Goal: Task Accomplishment & Management: Complete application form

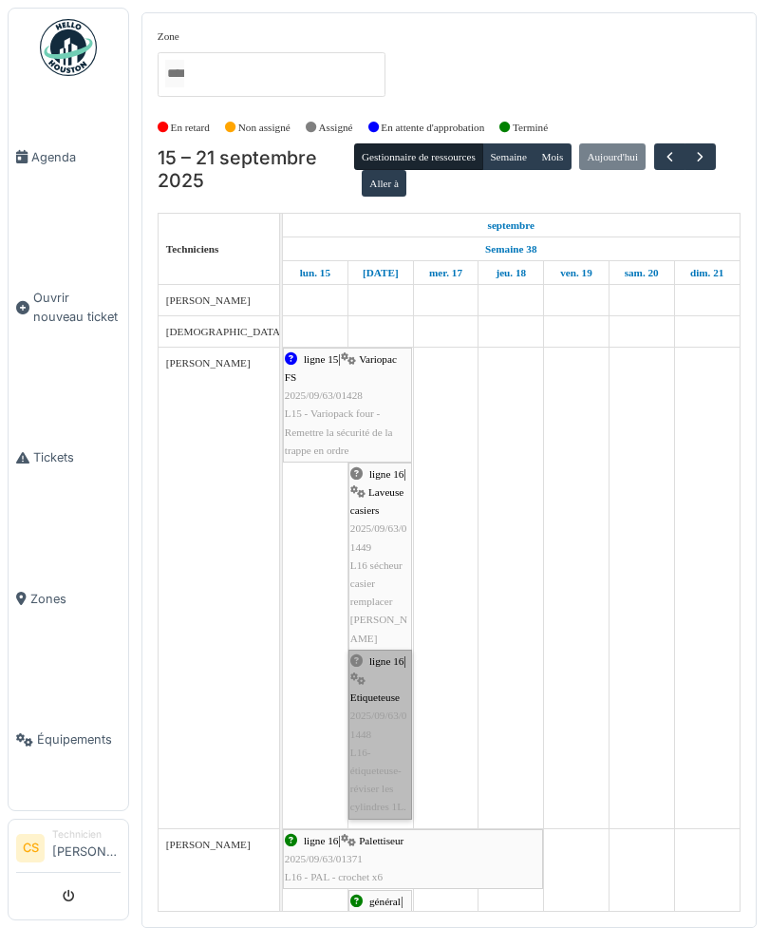
click at [385, 713] on link "ligne 16 | Etiqueteuse 2025/09/63/01448 L16-étiqueteuse-réviser les cylindres 1…" at bounding box center [380, 734] width 64 height 170
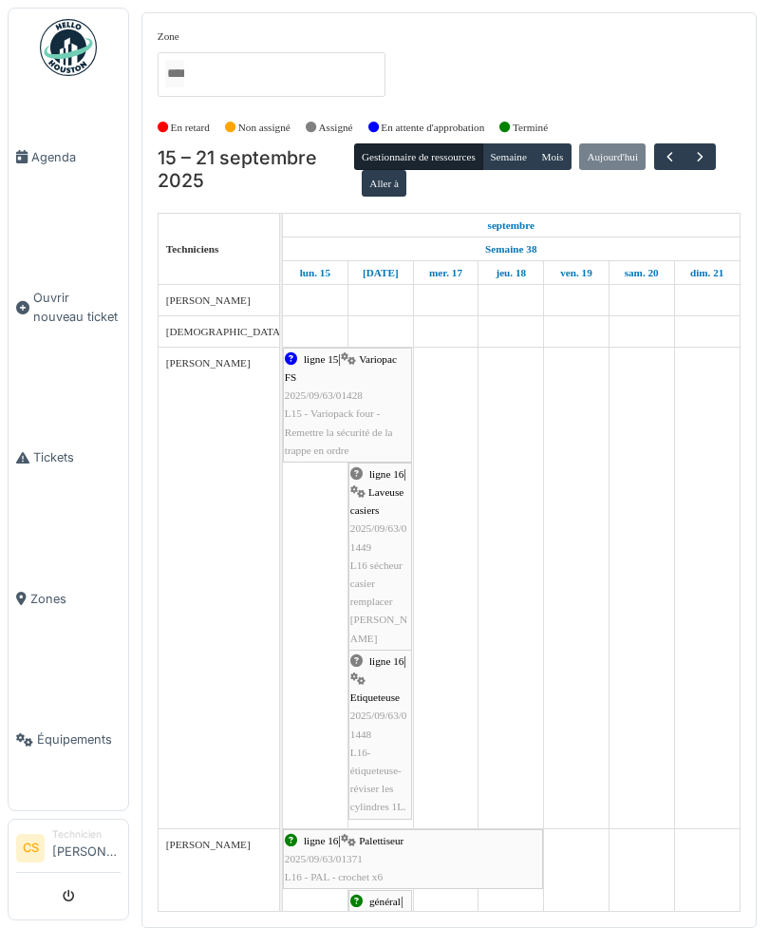
click at [40, 174] on link "Agenda" at bounding box center [69, 156] width 120 height 141
click at [38, 318] on span "Ouvrir nouveau ticket" at bounding box center [76, 307] width 87 height 36
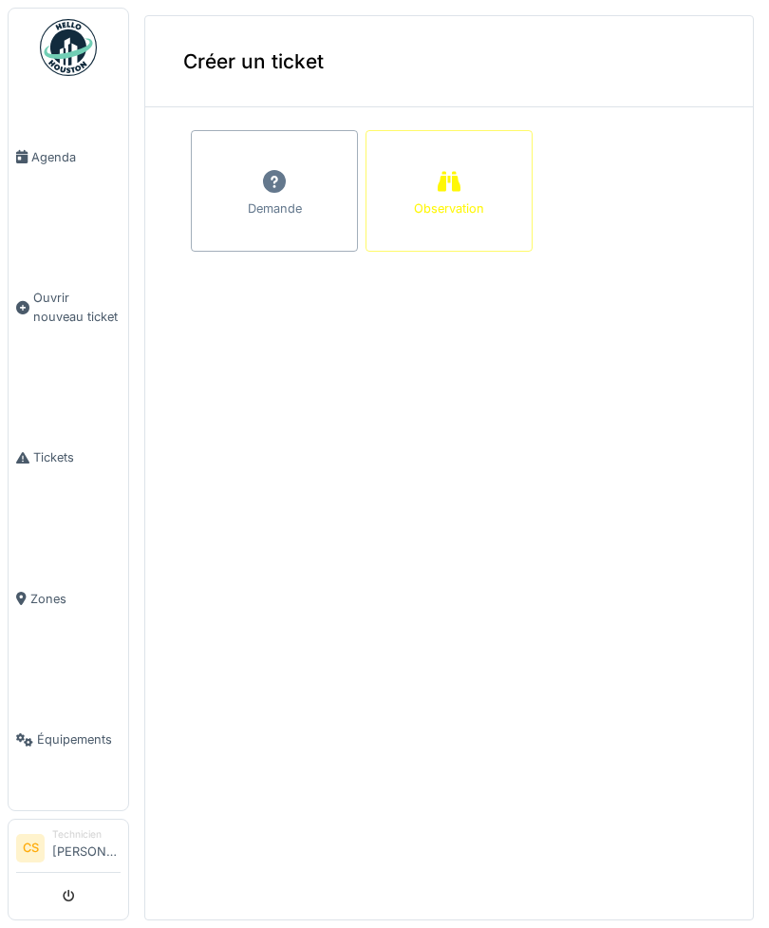
click at [255, 173] on div "Demande" at bounding box center [274, 191] width 167 height 122
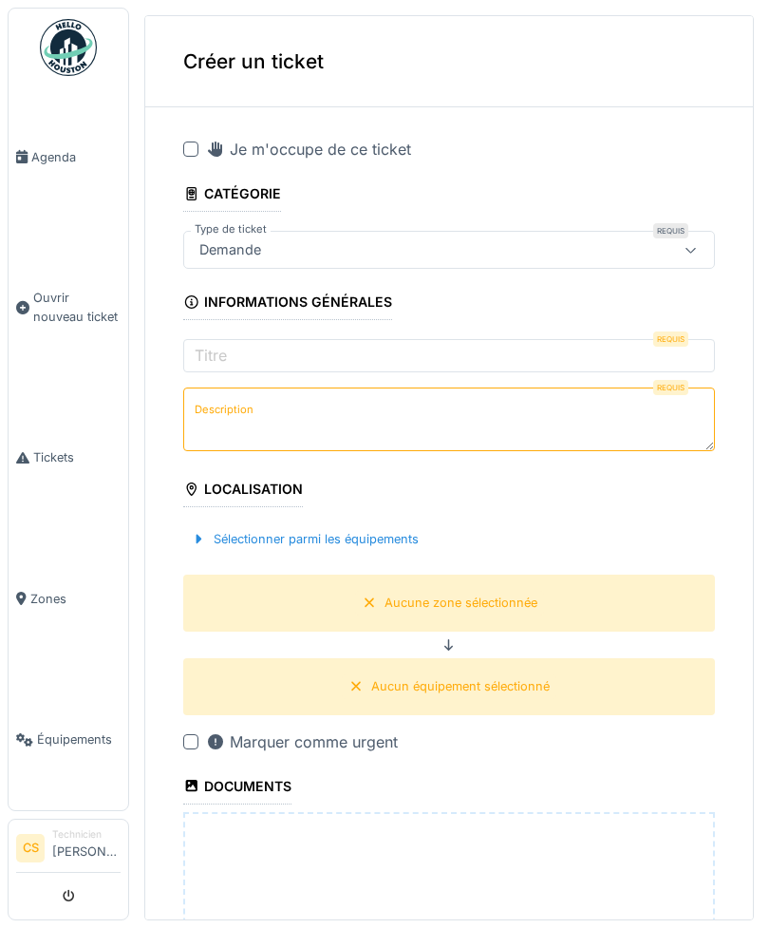
click at [213, 353] on label "Titre" at bounding box center [211, 355] width 40 height 23
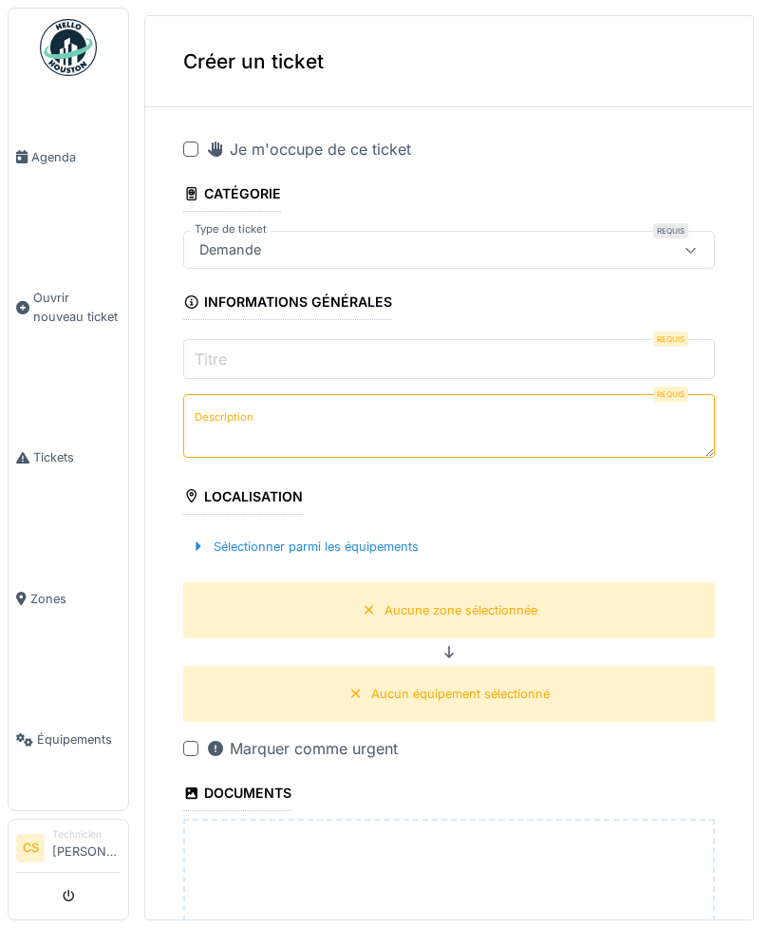
click at [213, 353] on input "Titre" at bounding box center [449, 359] width 532 height 40
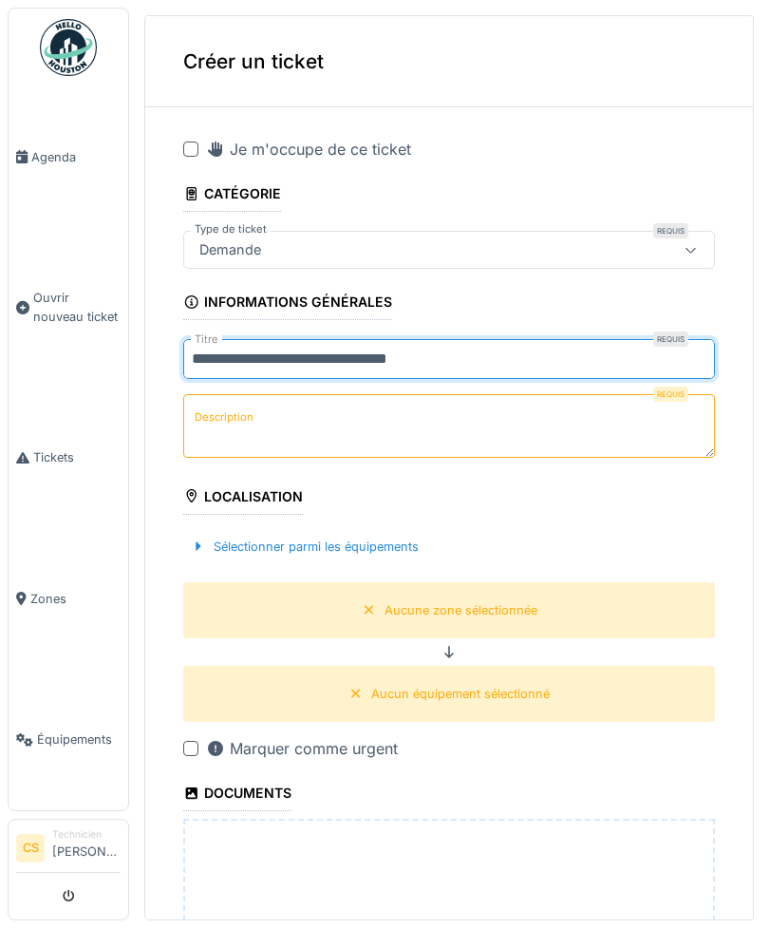
type input "**********"
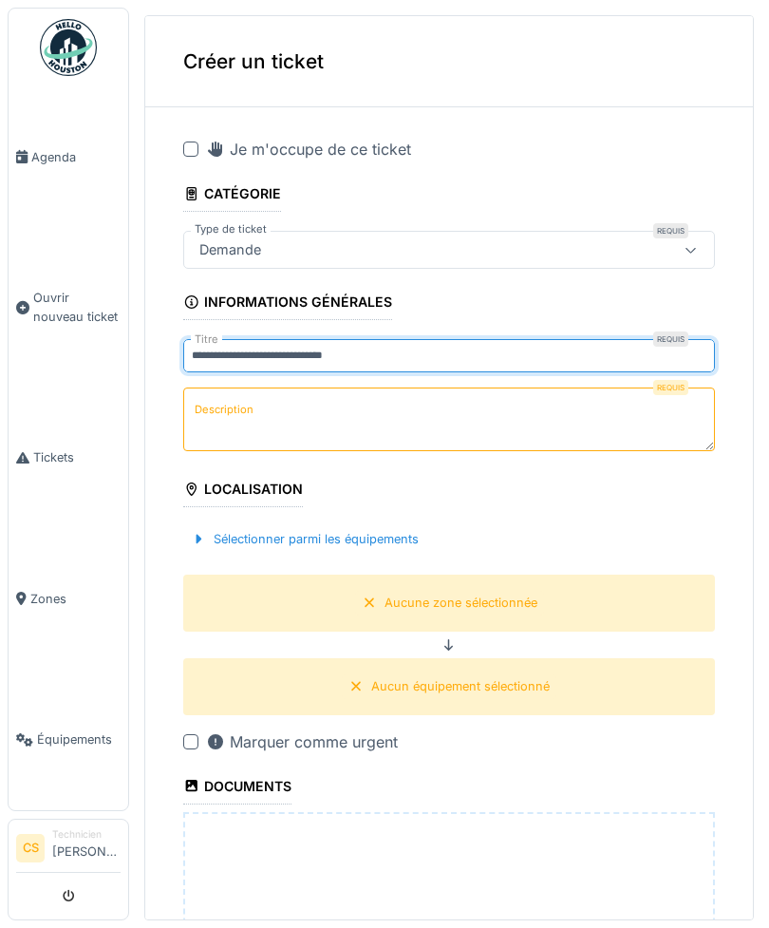
click at [236, 425] on div "Requis Description" at bounding box center [449, 421] width 532 height 68
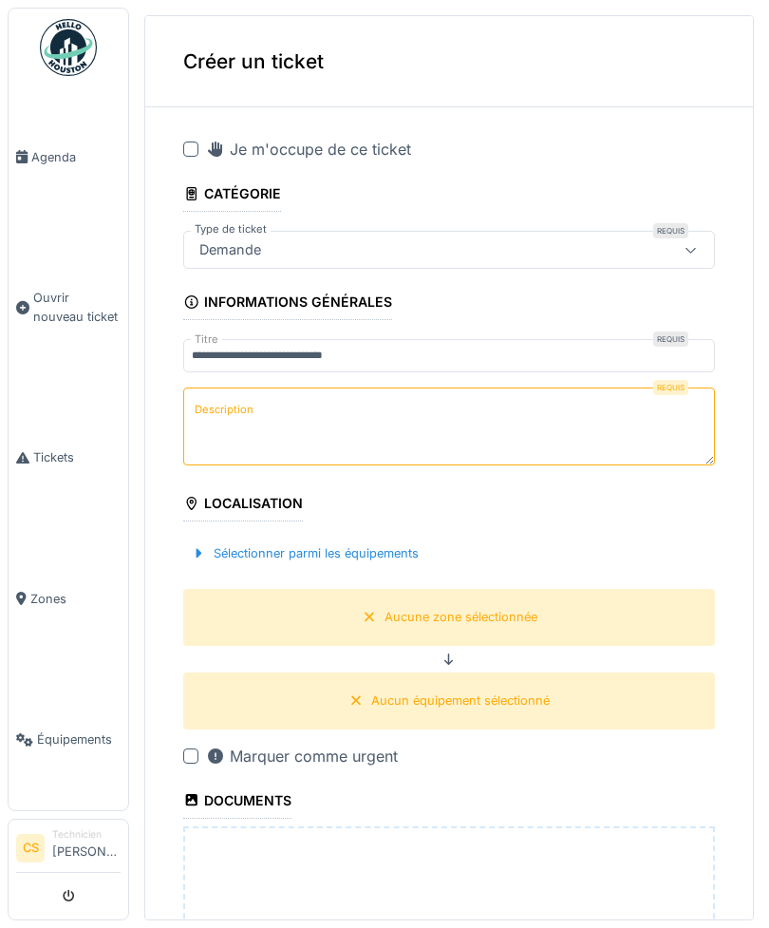
click at [475, 409] on textarea "Description" at bounding box center [449, 426] width 532 height 78
click at [311, 406] on textarea "**********" at bounding box center [449, 426] width 532 height 78
click at [393, 411] on textarea "**********" at bounding box center [449, 426] width 532 height 78
click at [476, 413] on textarea "**********" at bounding box center [449, 426] width 532 height 78
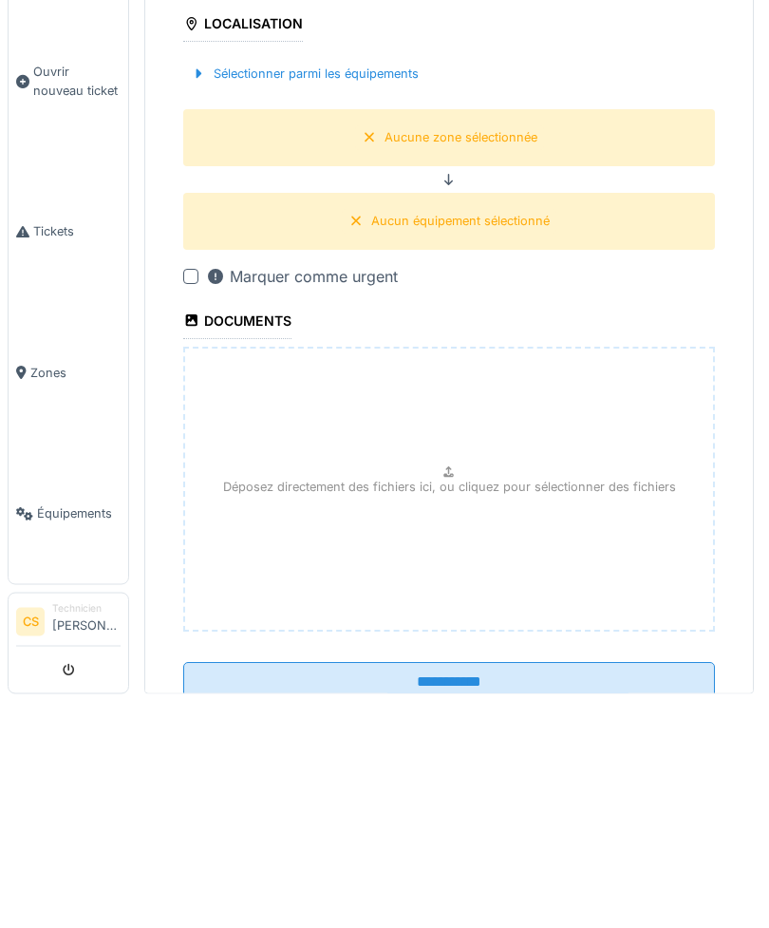
scroll to position [53, 0]
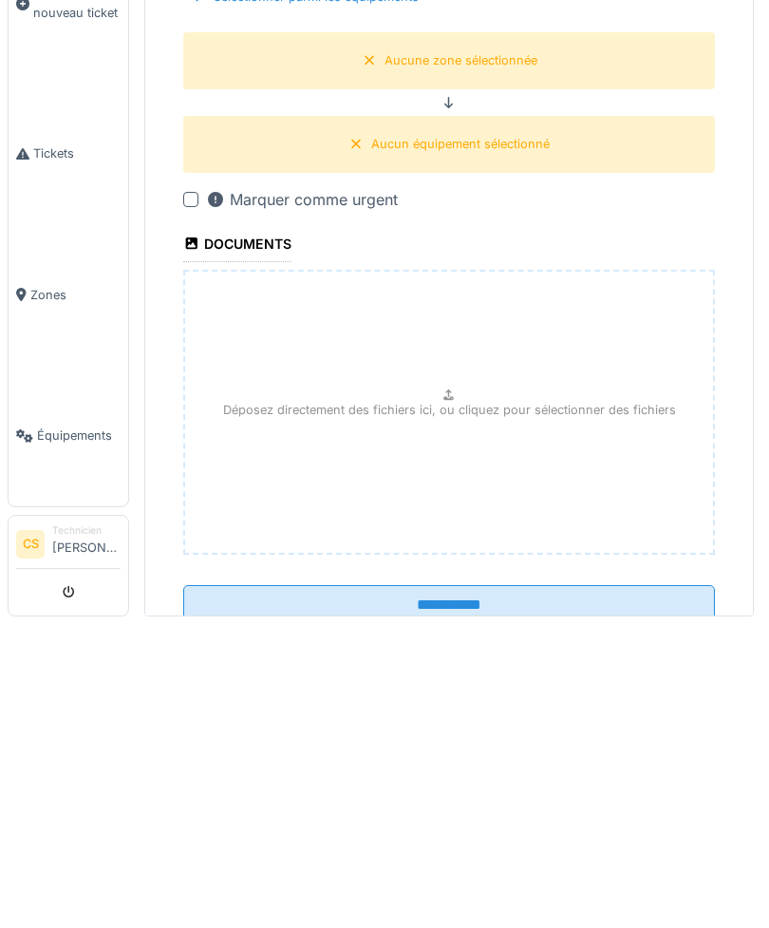
type textarea "**********"
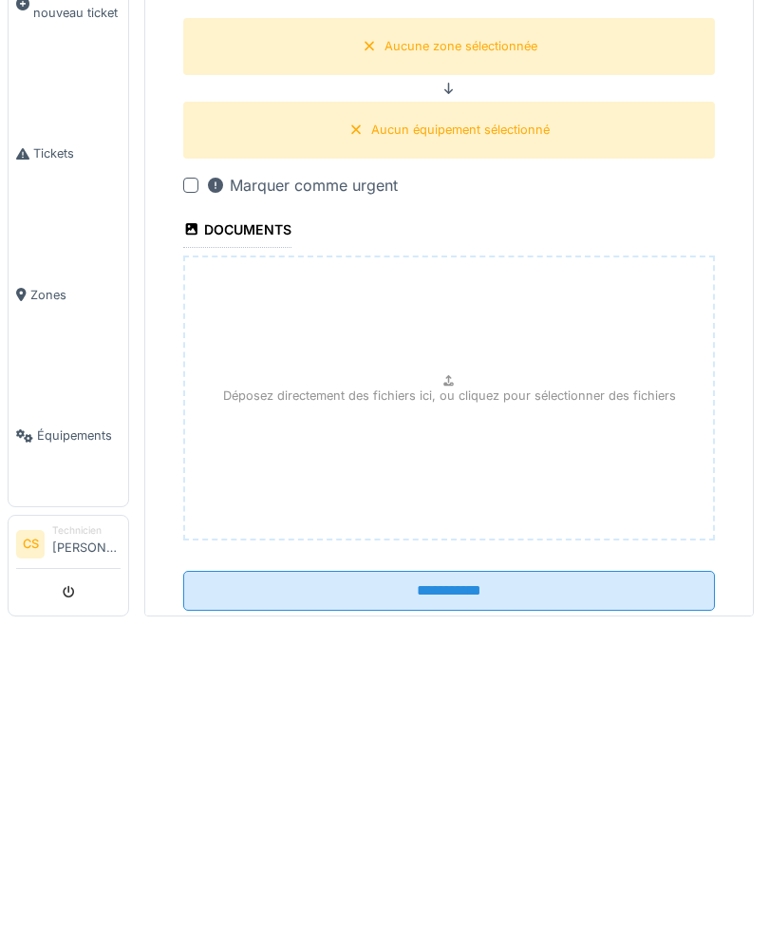
click at [152, 172] on div "**********" at bounding box center [449, 418] width 608 height 1097
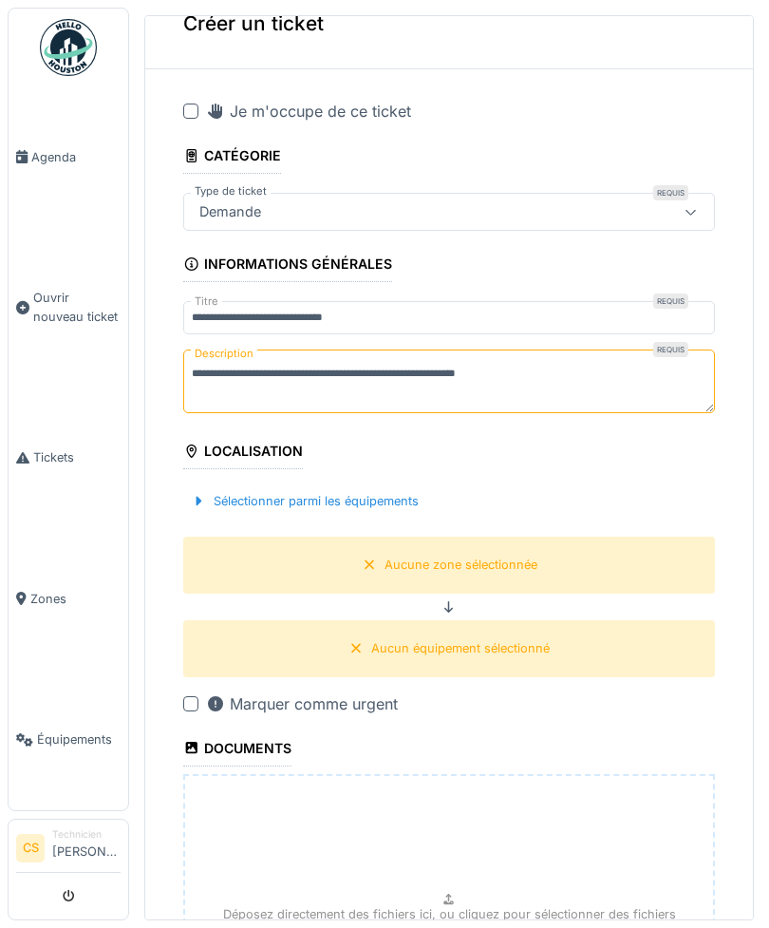
scroll to position [40, 0]
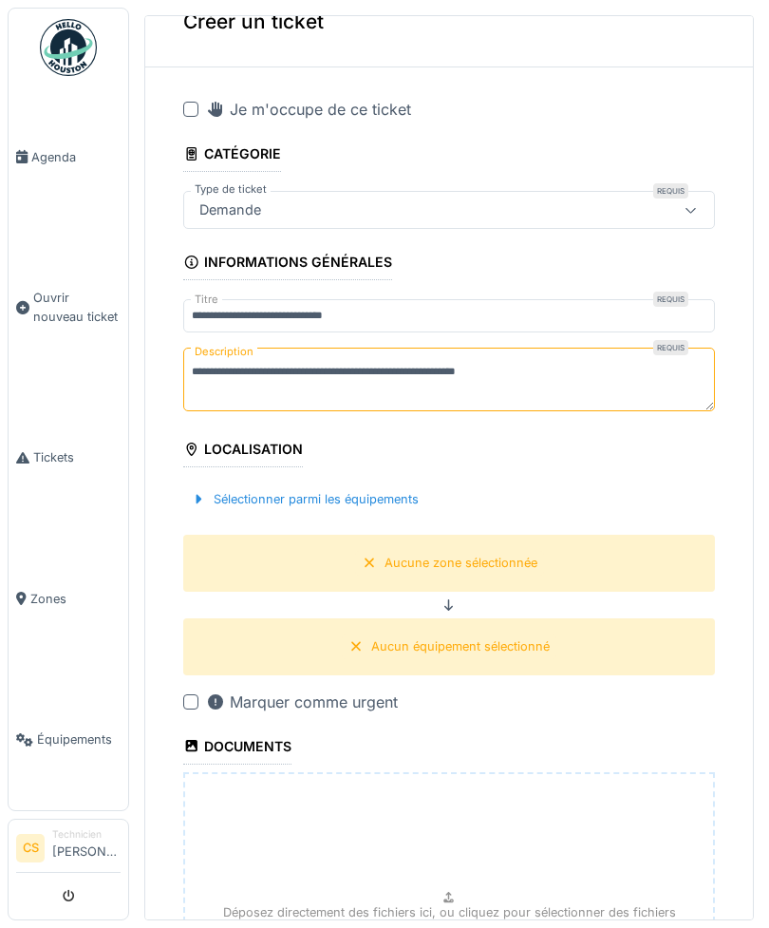
click at [376, 828] on div "Déposez directement des fichiers ici, ou cliquez pour sélectionner des fichiers" at bounding box center [449, 914] width 532 height 285
type input "**********"
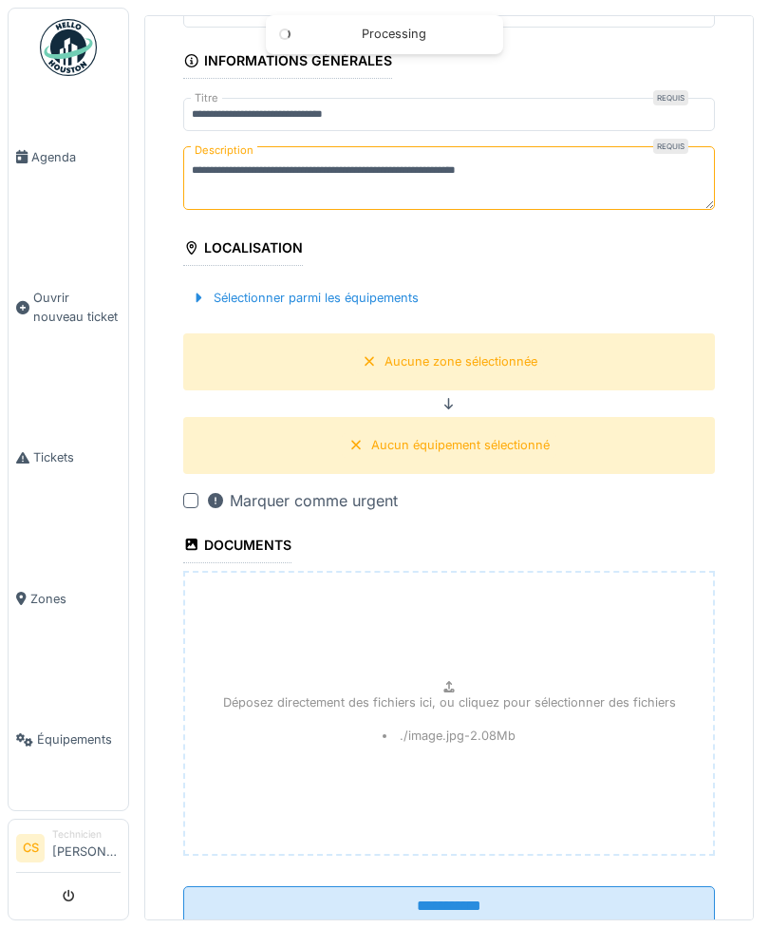
scroll to position [241, 0]
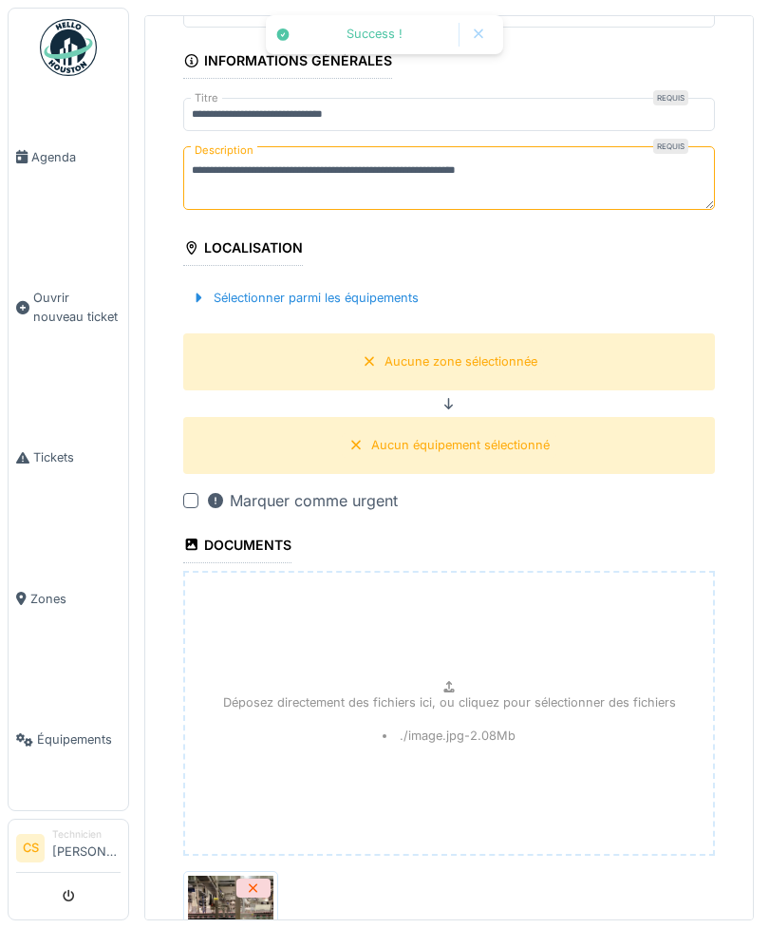
click at [549, 608] on div "Déposez directement des fichiers ici, ou cliquez pour sélectionner des fichiers…" at bounding box center [449, 713] width 532 height 285
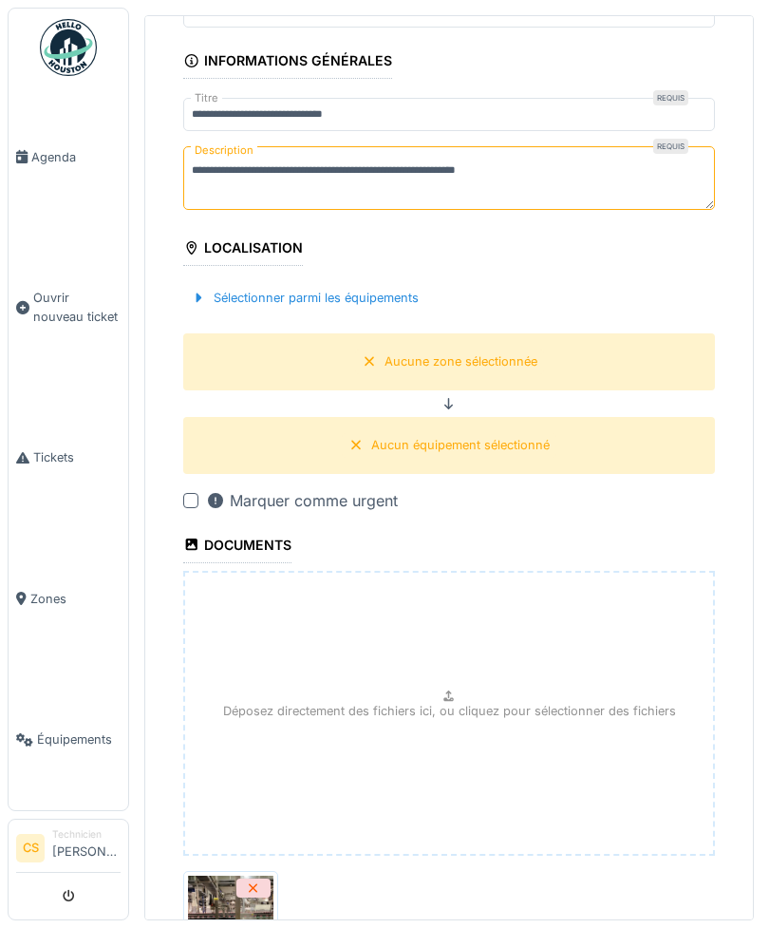
type input "**********"
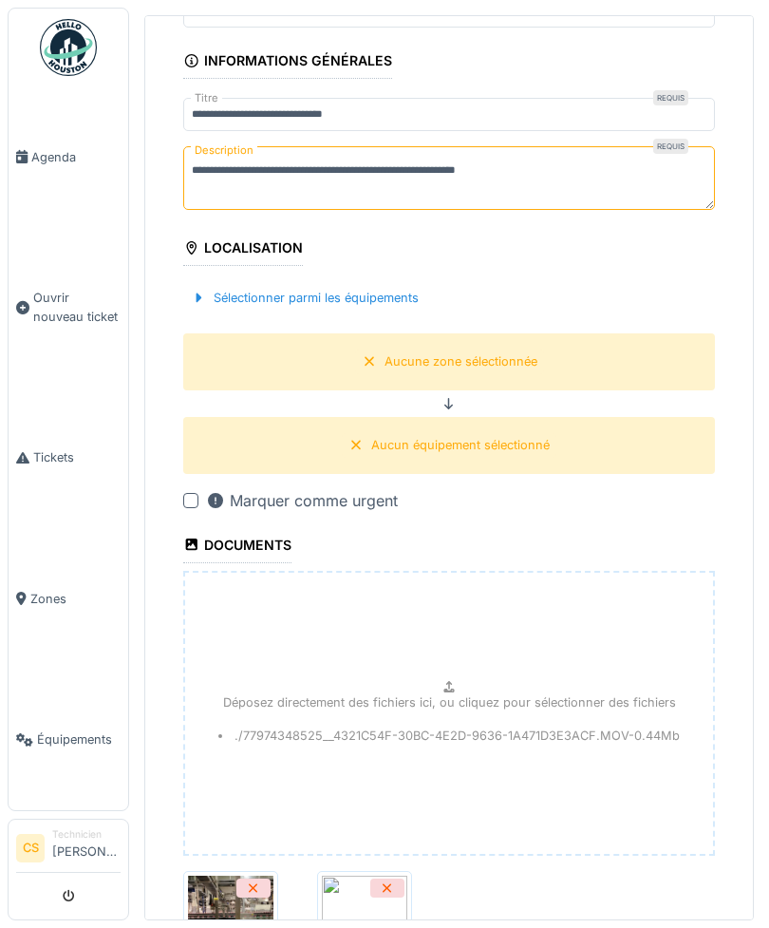
click at [538, 349] on div "Aucune zone sélectionnée" at bounding box center [449, 361] width 189 height 24
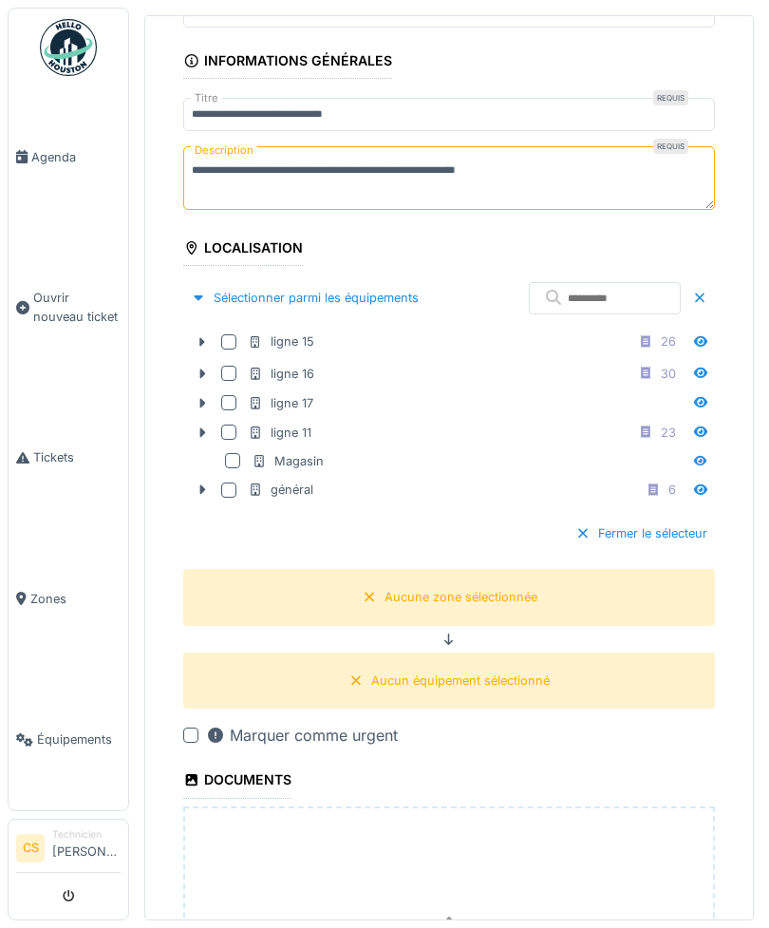
click at [239, 358] on div "ligne 16 30" at bounding box center [434, 373] width 503 height 31
click at [227, 366] on div at bounding box center [228, 373] width 15 height 15
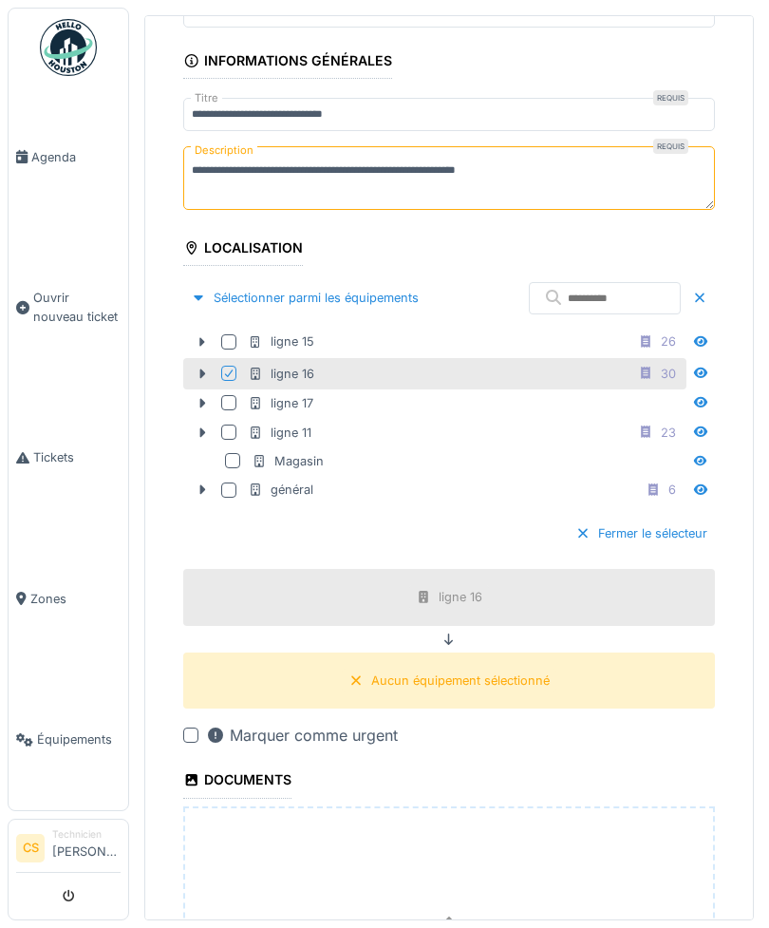
click at [554, 668] on div "Aucun équipement sélectionné" at bounding box center [449, 680] width 215 height 24
click at [520, 671] on div "Aucun équipement sélectionné" at bounding box center [460, 680] width 179 height 18
click at [517, 671] on div "Aucun équipement sélectionné" at bounding box center [460, 680] width 179 height 18
click at [455, 671] on div "Aucun équipement sélectionné" at bounding box center [460, 680] width 179 height 18
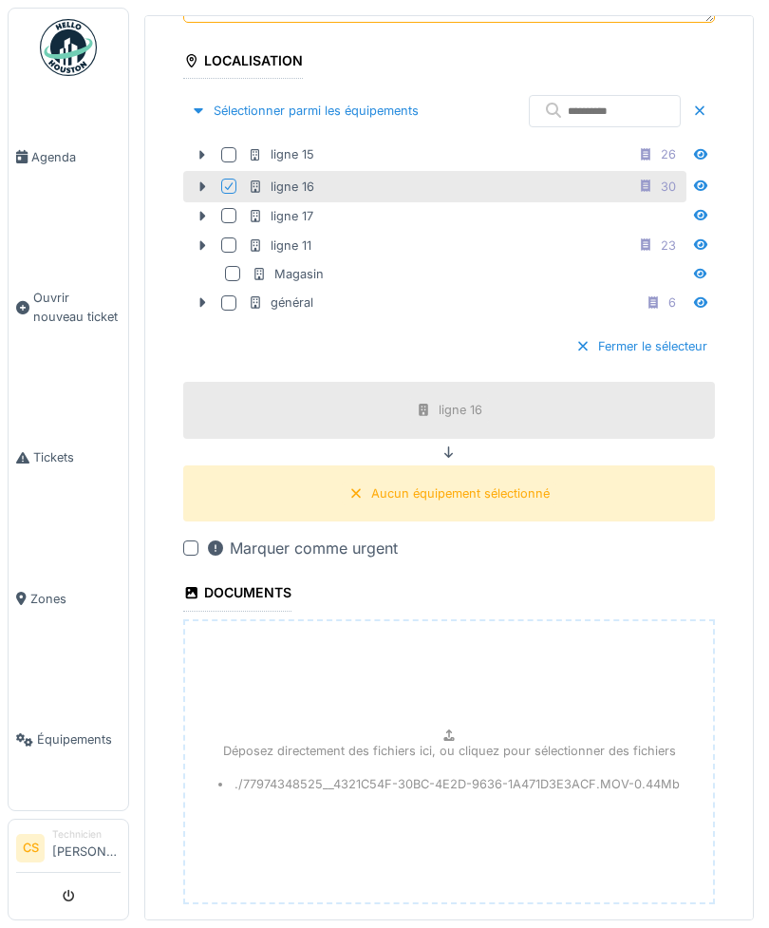
scroll to position [447, 0]
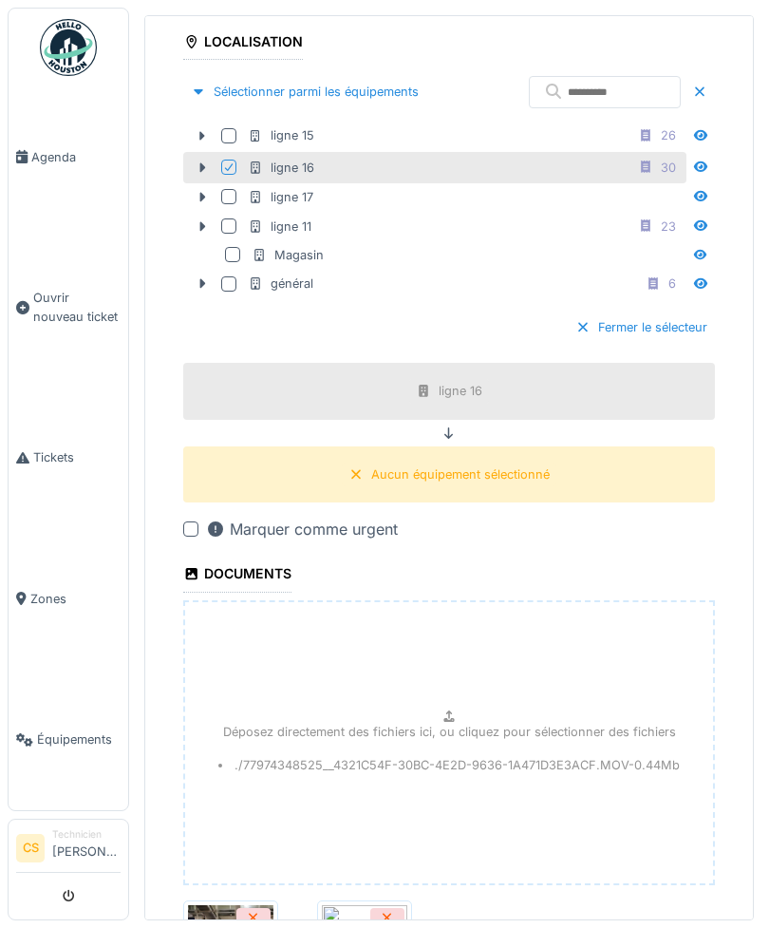
click at [288, 446] on div "Aucun équipement sélectionné" at bounding box center [449, 474] width 532 height 56
click at [531, 465] on div "Aucun équipement sélectionné" at bounding box center [460, 474] width 179 height 18
click at [534, 462] on div "Aucun équipement sélectionné" at bounding box center [449, 474] width 215 height 24
click at [530, 446] on div "Aucun équipement sélectionné" at bounding box center [449, 474] width 532 height 56
click at [518, 465] on div "Aucun équipement sélectionné" at bounding box center [460, 474] width 179 height 18
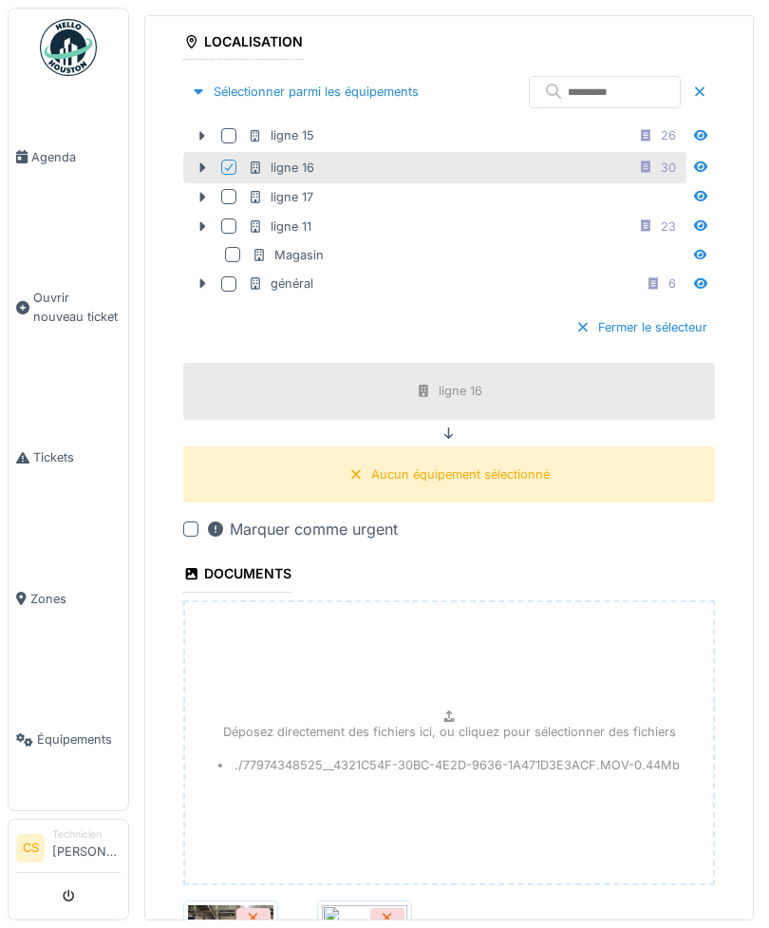
click at [519, 462] on div "Aucun équipement sélectionné" at bounding box center [449, 474] width 215 height 24
click at [529, 465] on div "Aucun équipement sélectionné" at bounding box center [460, 474] width 179 height 18
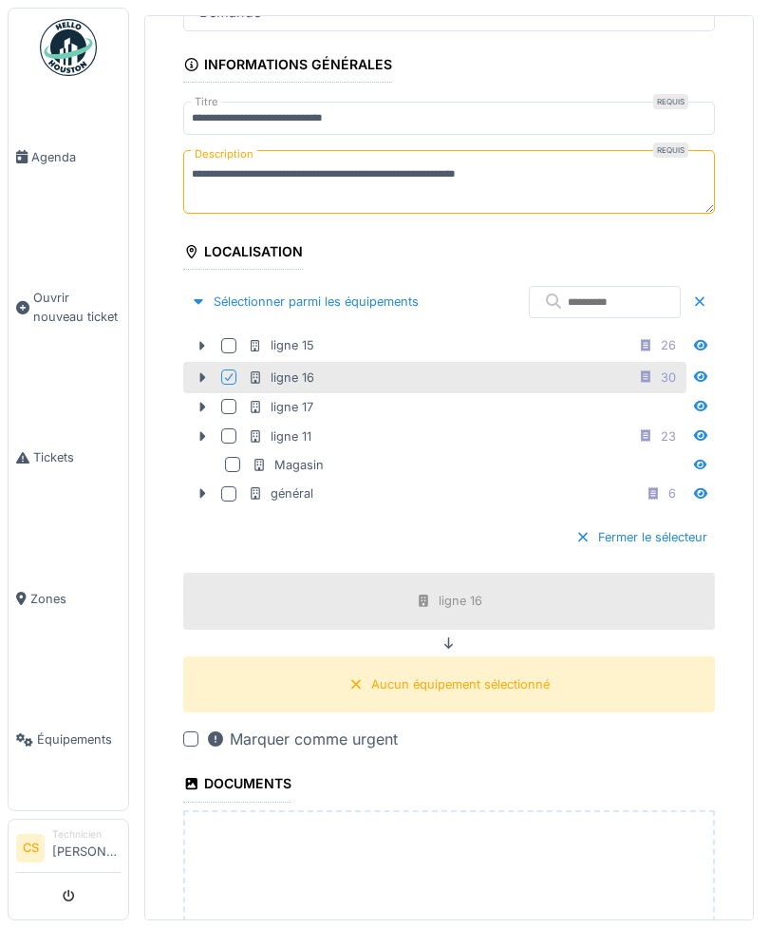
scroll to position [271, 0]
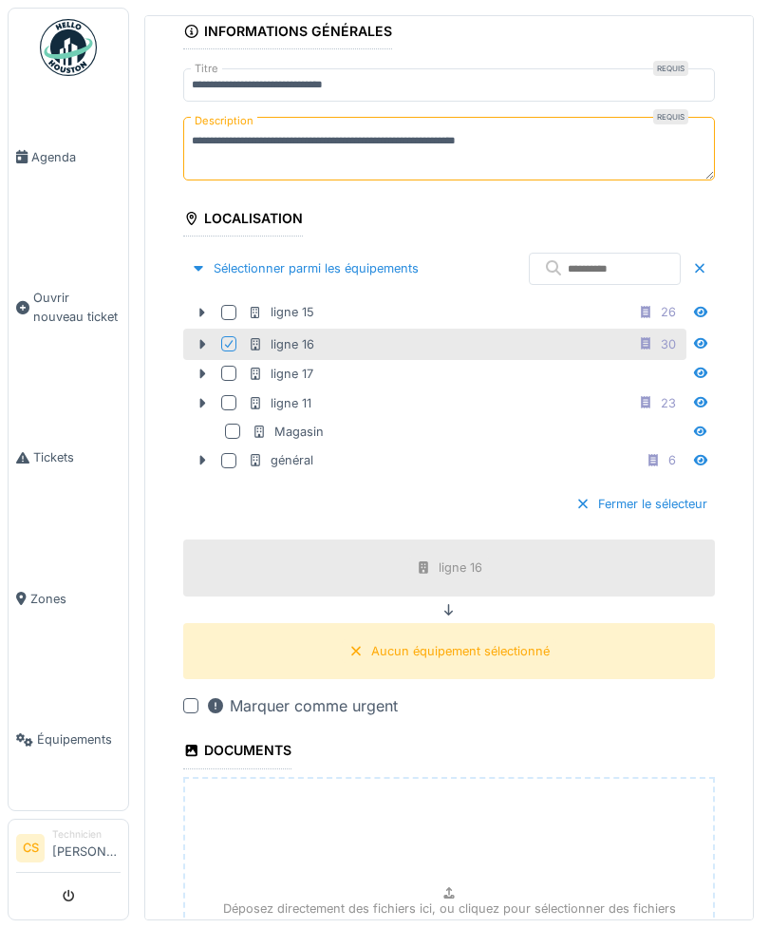
click at [363, 645] on icon at bounding box center [355, 651] width 15 height 12
click at [469, 642] on div "Aucun équipement sélectionné" at bounding box center [460, 651] width 179 height 18
click at [520, 623] on div "Aucun équipement sélectionné" at bounding box center [449, 651] width 532 height 56
click at [447, 543] on fieldset "**********" at bounding box center [449, 568] width 532 height 1433
click at [495, 623] on div "Aucun équipement sélectionné" at bounding box center [449, 651] width 532 height 56
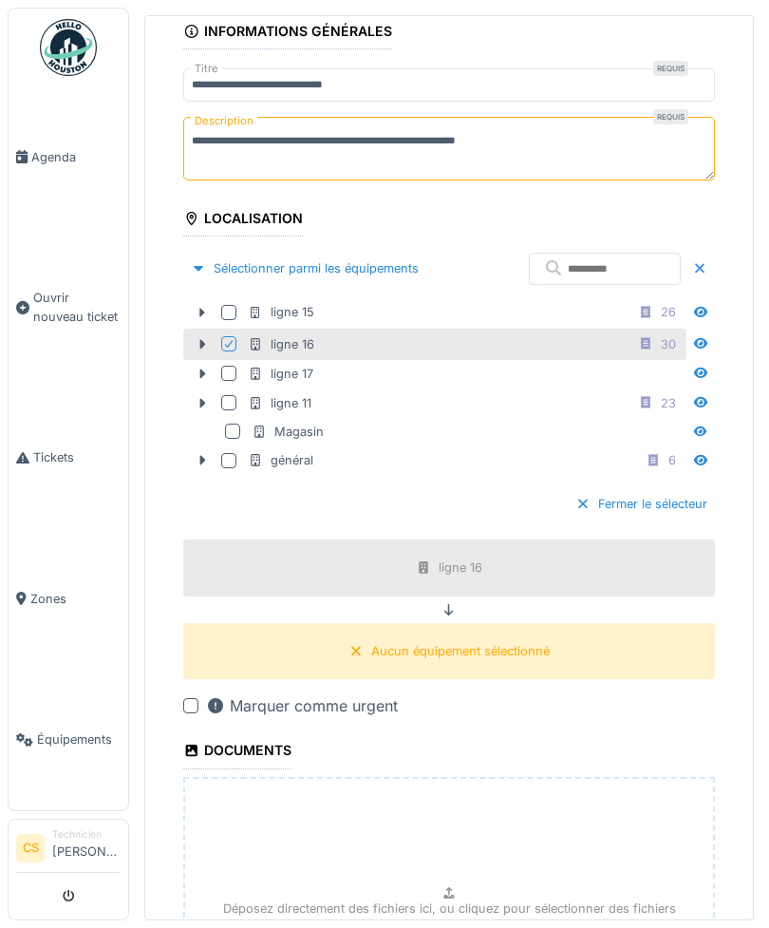
click at [517, 642] on div "Aucun équipement sélectionné" at bounding box center [460, 651] width 179 height 18
click at [510, 623] on div "Aucun équipement sélectionné" at bounding box center [449, 651] width 532 height 56
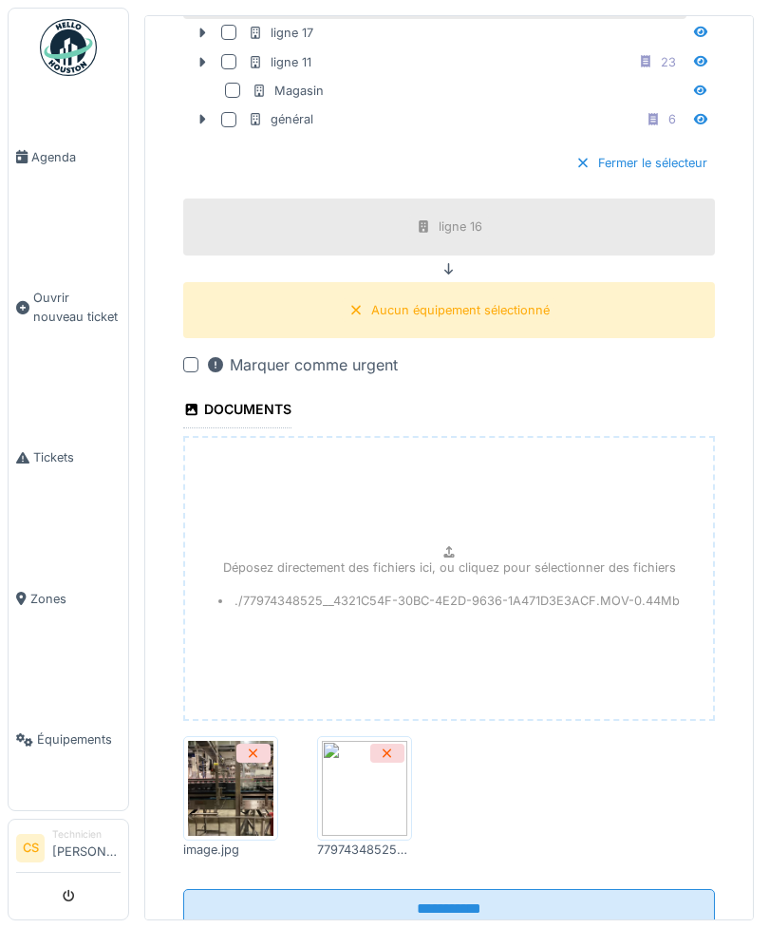
scroll to position [611, 0]
click at [499, 890] on input "**********" at bounding box center [449, 910] width 532 height 40
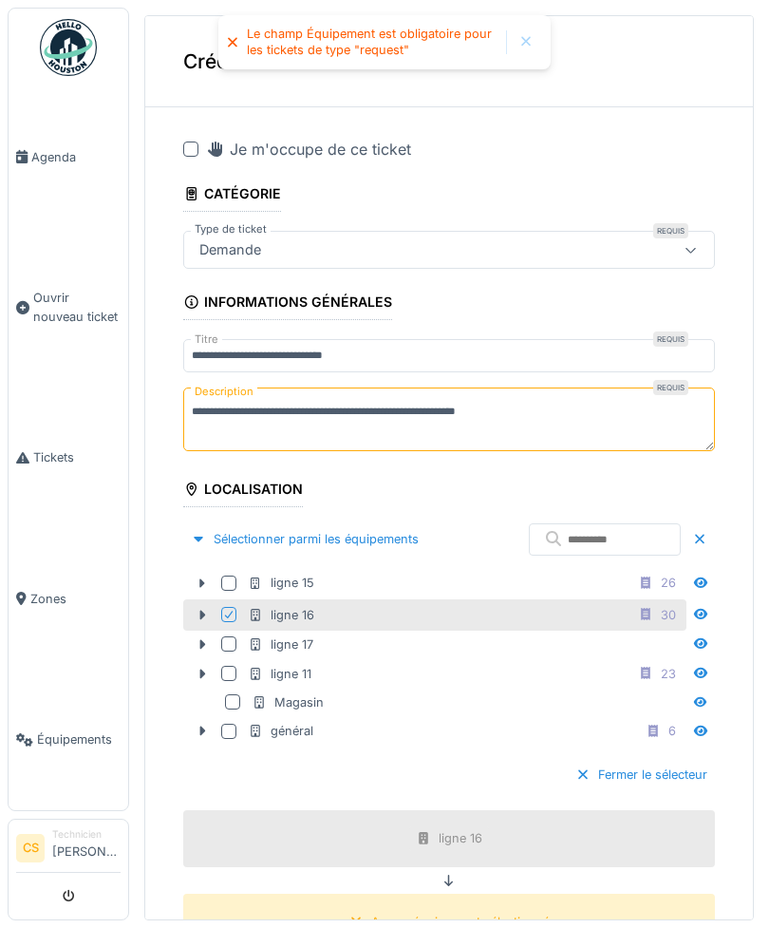
scroll to position [0, 0]
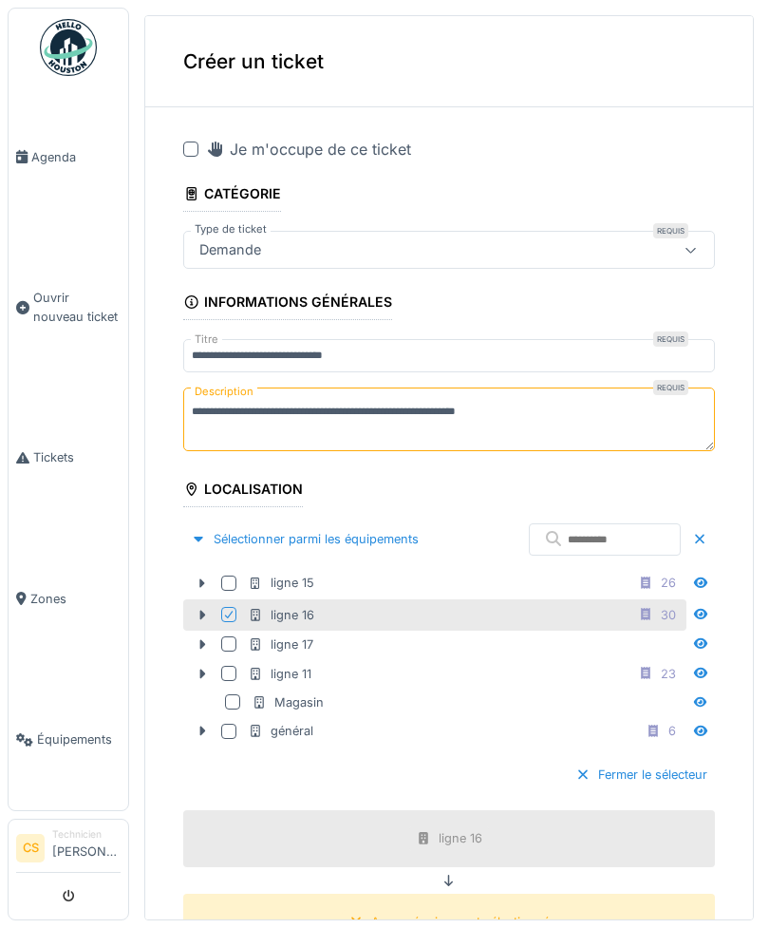
click at [549, 912] on div "Aucun équipement sélectionné" at bounding box center [460, 921] width 179 height 18
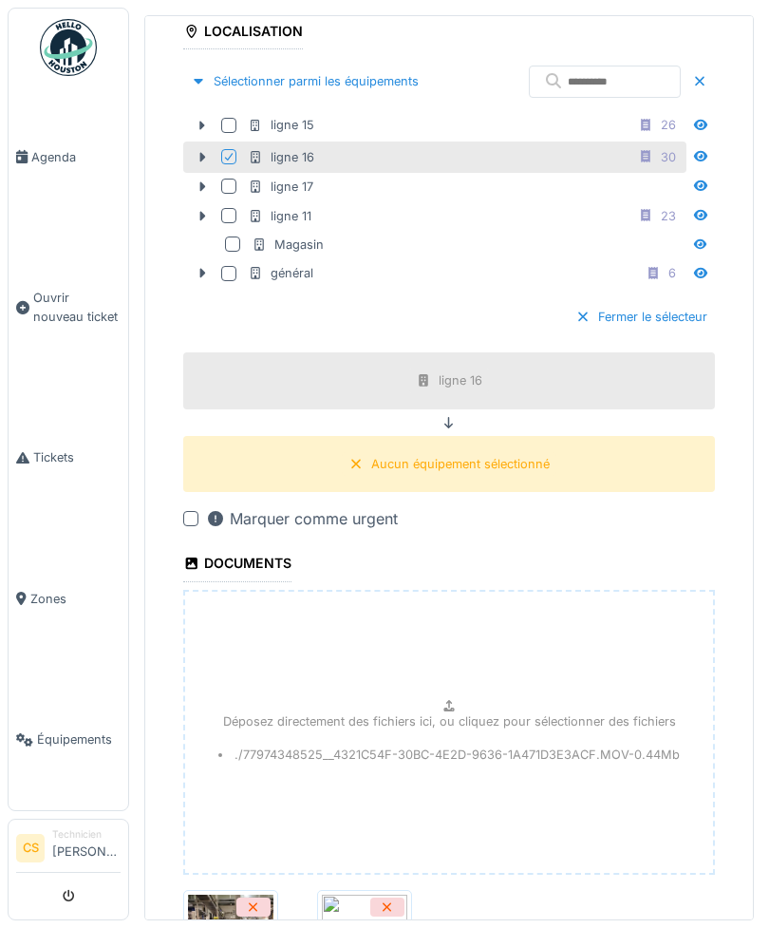
scroll to position [472, 0]
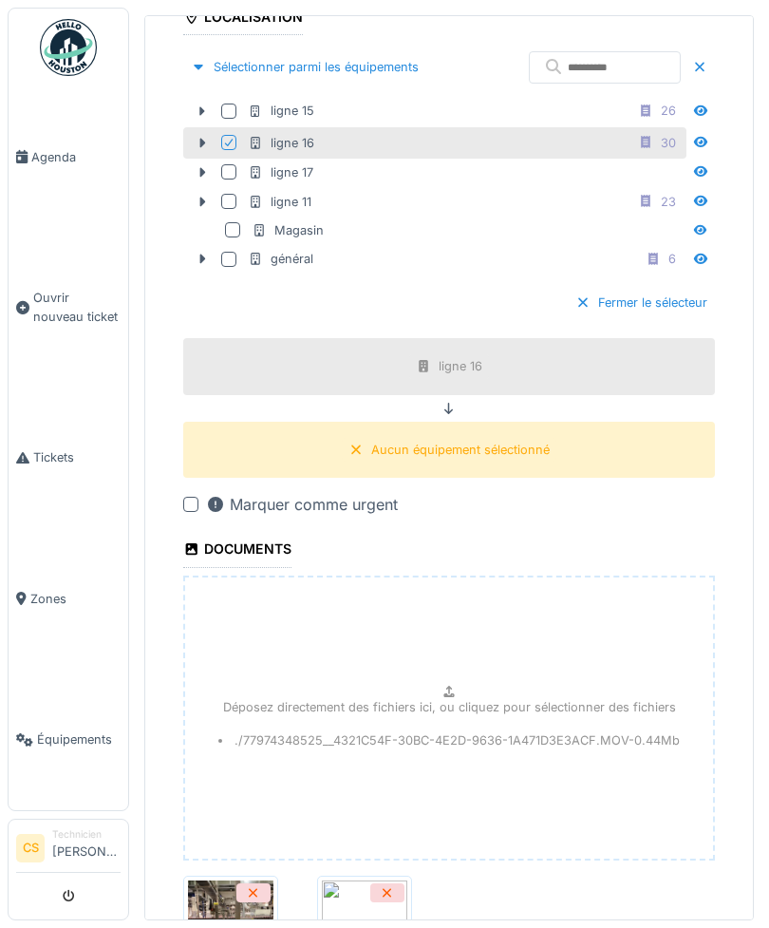
click at [394, 441] on div "Aucun équipement sélectionné" at bounding box center [460, 450] width 179 height 18
click at [393, 441] on div "Aucun équipement sélectionné" at bounding box center [460, 450] width 179 height 18
click at [204, 138] on icon at bounding box center [203, 142] width 6 height 9
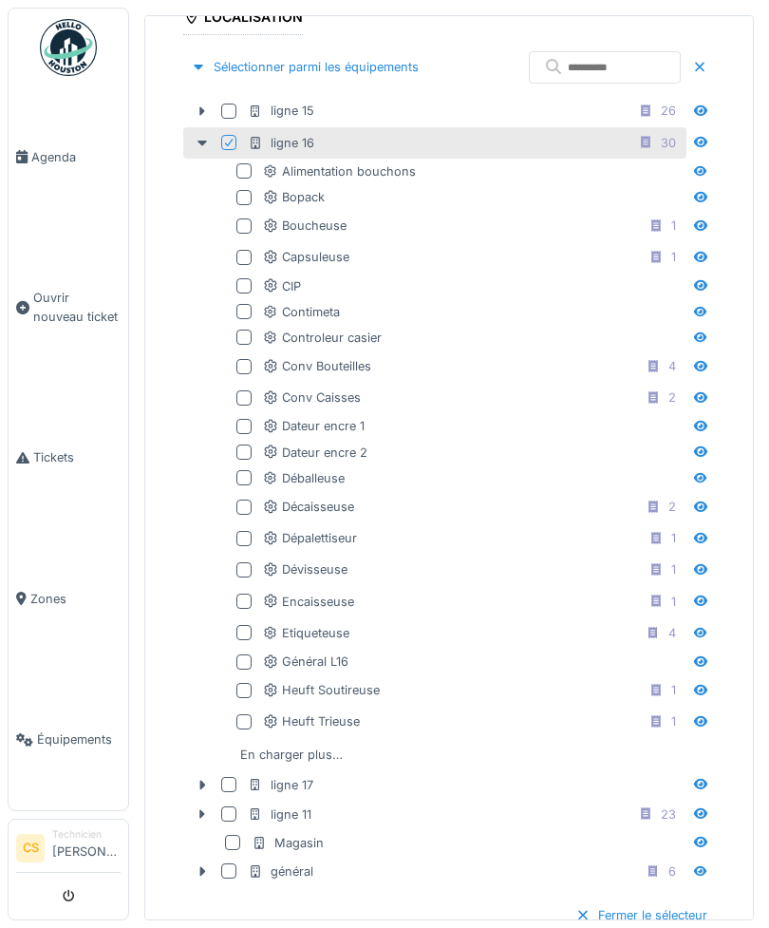
click at [266, 742] on div "En charger plus…" at bounding box center [292, 755] width 118 height 26
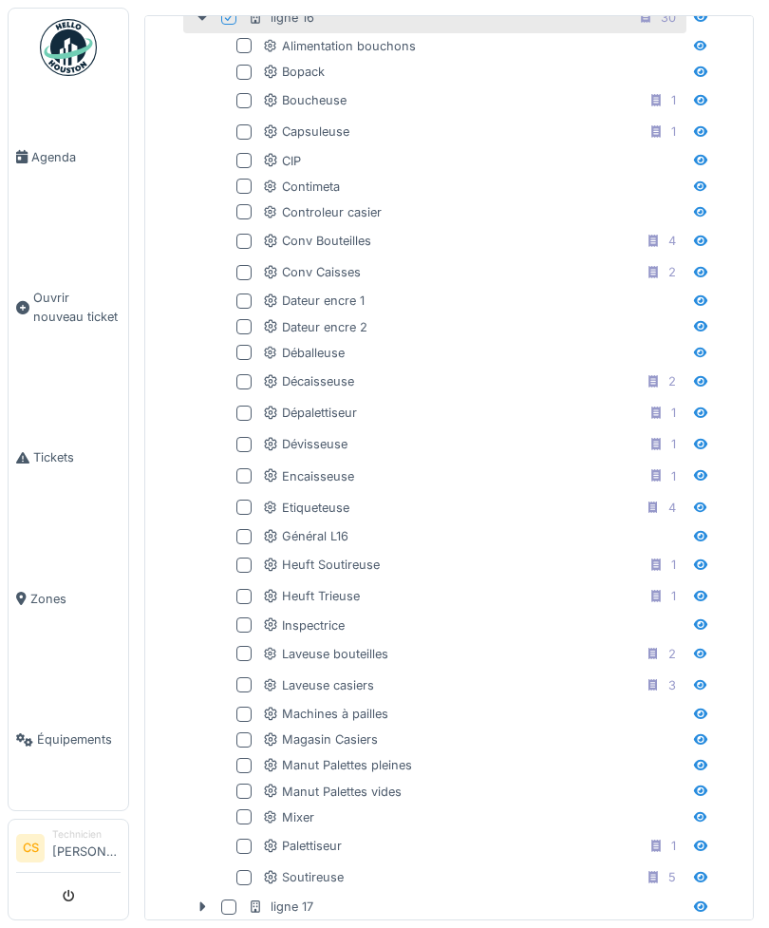
scroll to position [595, 0]
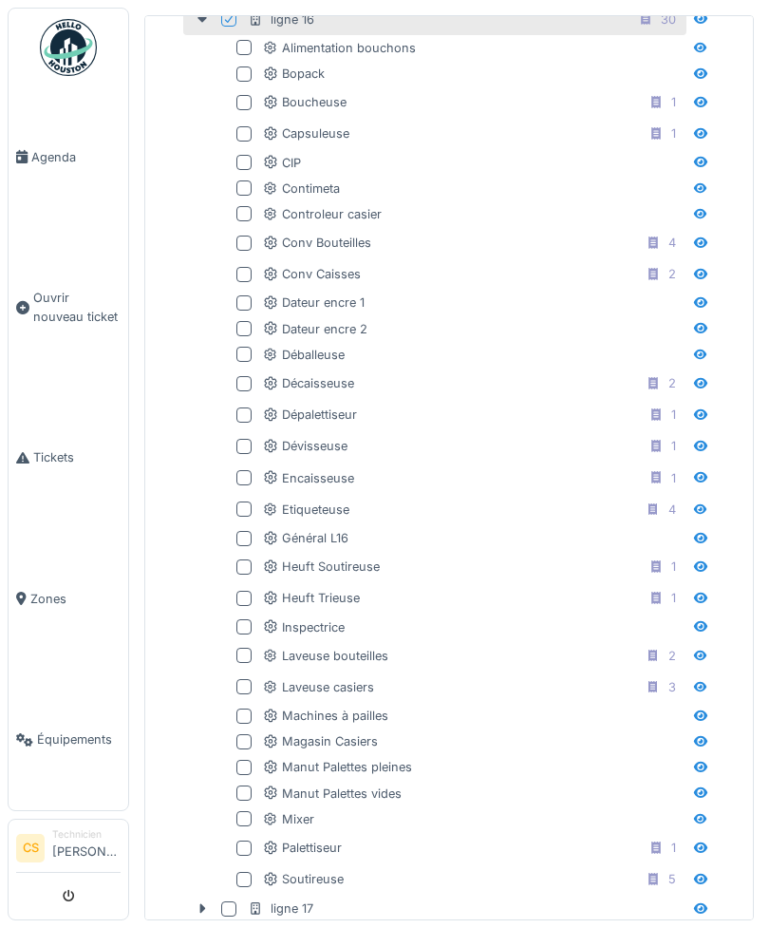
click at [239, 235] on div at bounding box center [243, 242] width 15 height 15
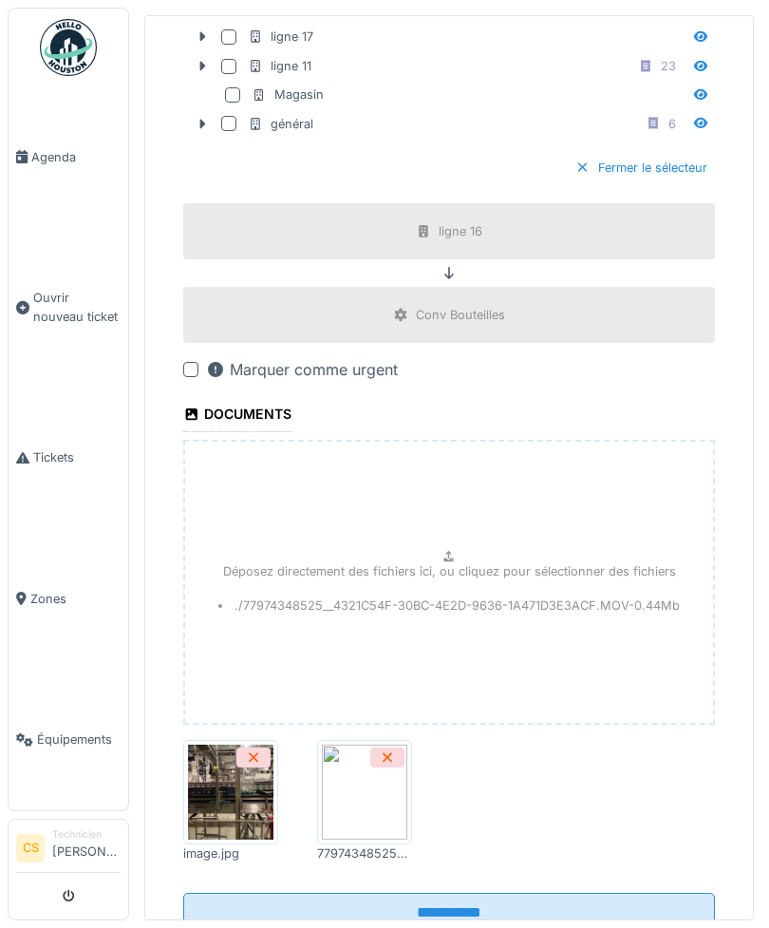
scroll to position [1465, 0]
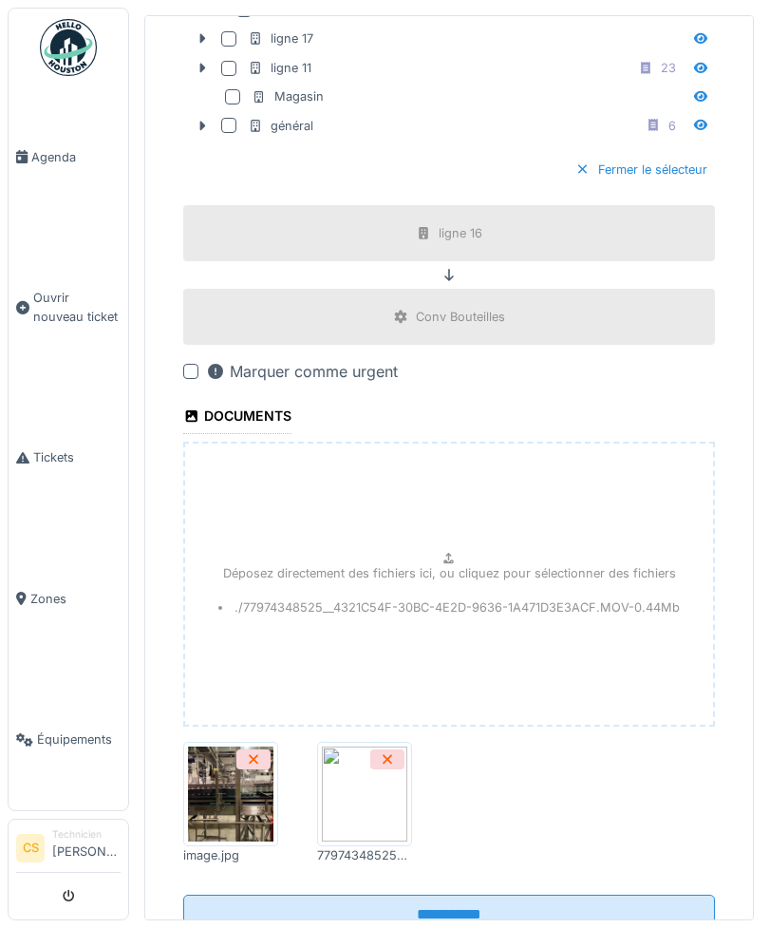
click at [366, 894] on input "**********" at bounding box center [449, 914] width 532 height 40
